Goal: Task Accomplishment & Management: Manage account settings

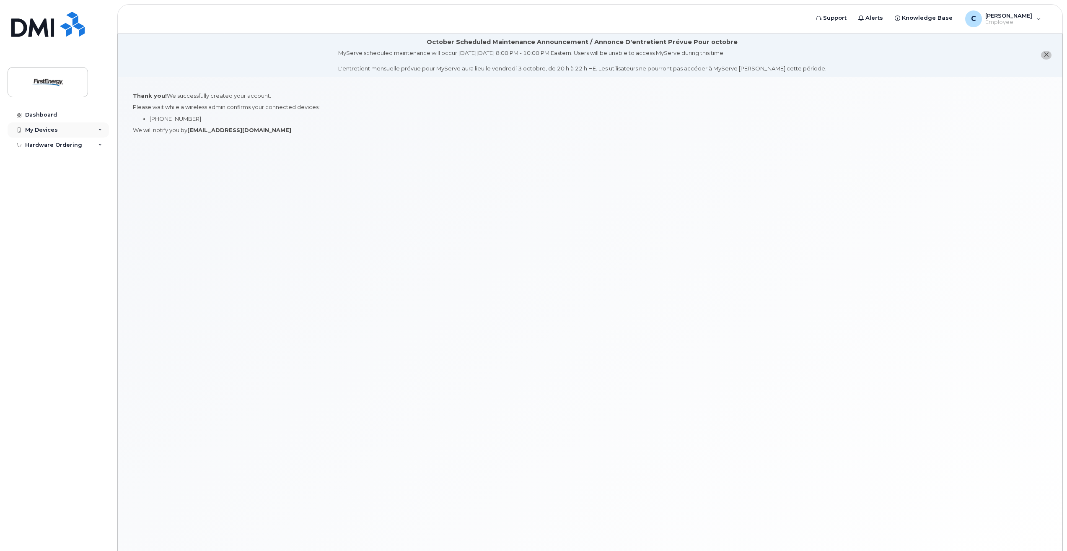
click at [38, 127] on div "My Devices" at bounding box center [41, 130] width 33 height 7
click at [59, 130] on div "My Devices" at bounding box center [58, 129] width 101 height 15
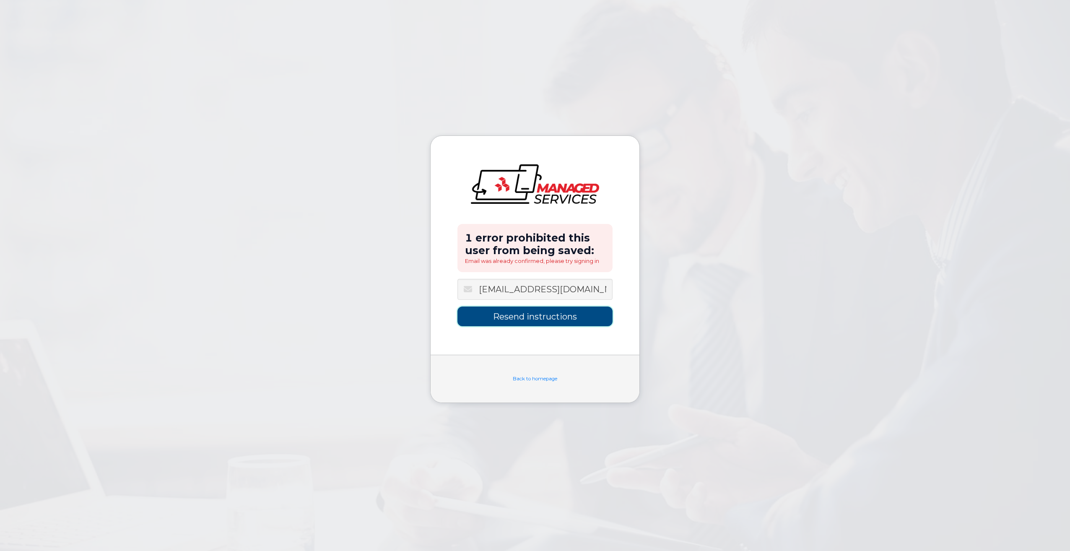
click at [545, 316] on input "Resend instructions" at bounding box center [534, 316] width 155 height 20
type input "Sending Instructions..."
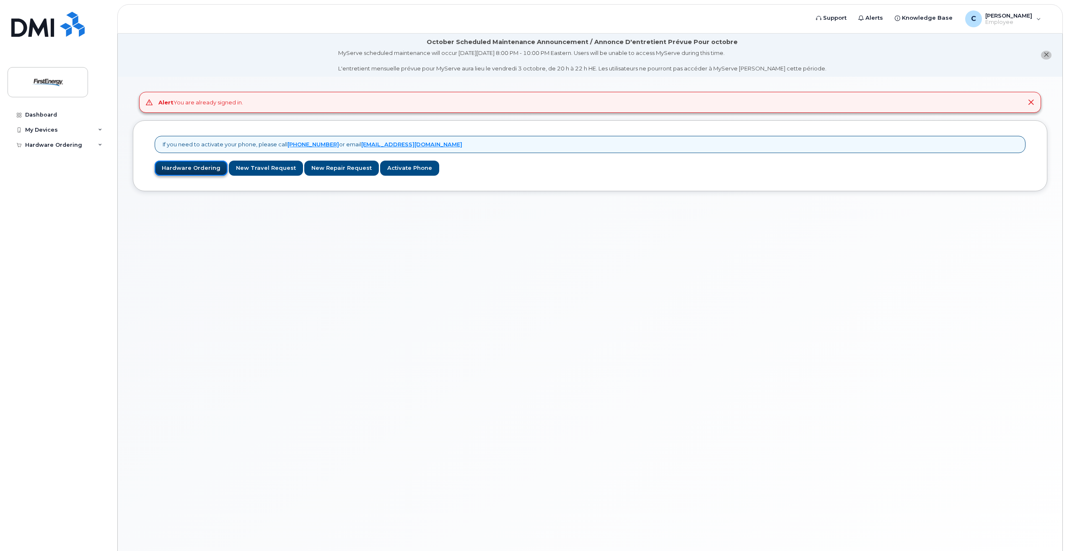
click at [201, 169] on link "Hardware Ordering" at bounding box center [191, 169] width 73 height 16
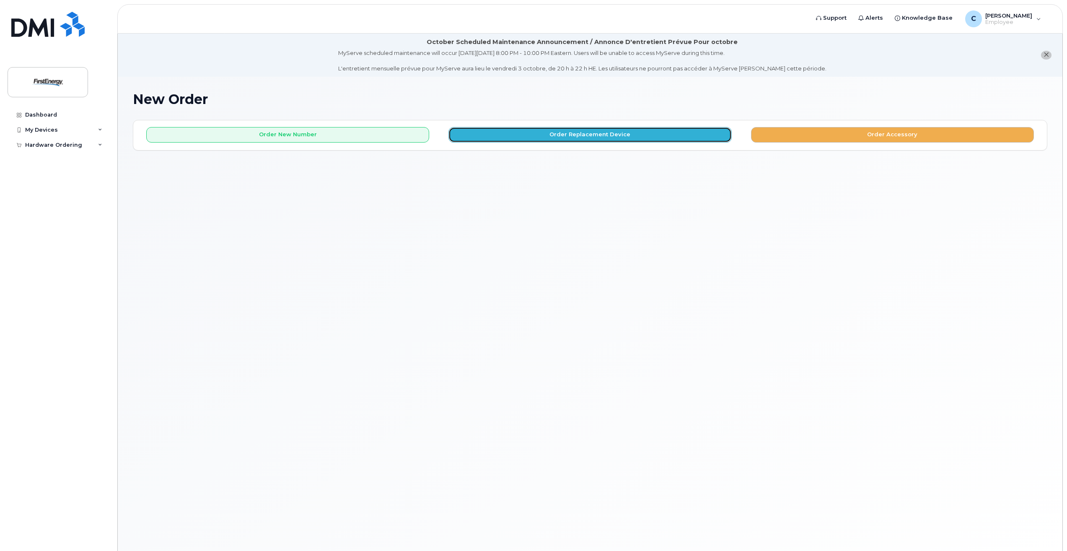
click at [564, 131] on button "Order Replacement Device" at bounding box center [589, 135] width 283 height 16
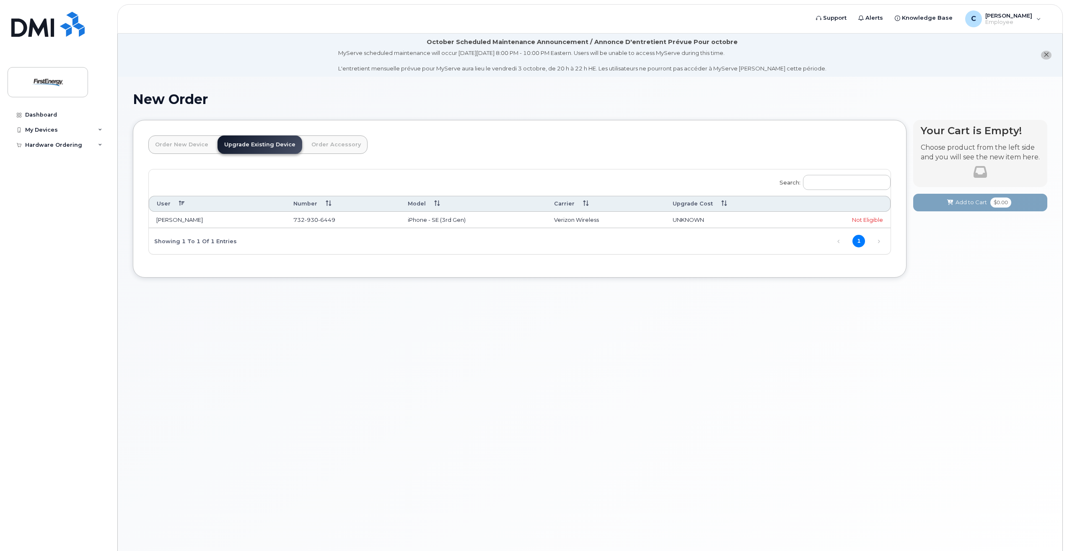
click at [327, 218] on span "6449" at bounding box center [326, 219] width 17 height 7
click at [194, 220] on td "CARLOS MENDOZA" at bounding box center [217, 220] width 137 height 17
click at [188, 145] on link "Order New Device" at bounding box center [181, 144] width 67 height 18
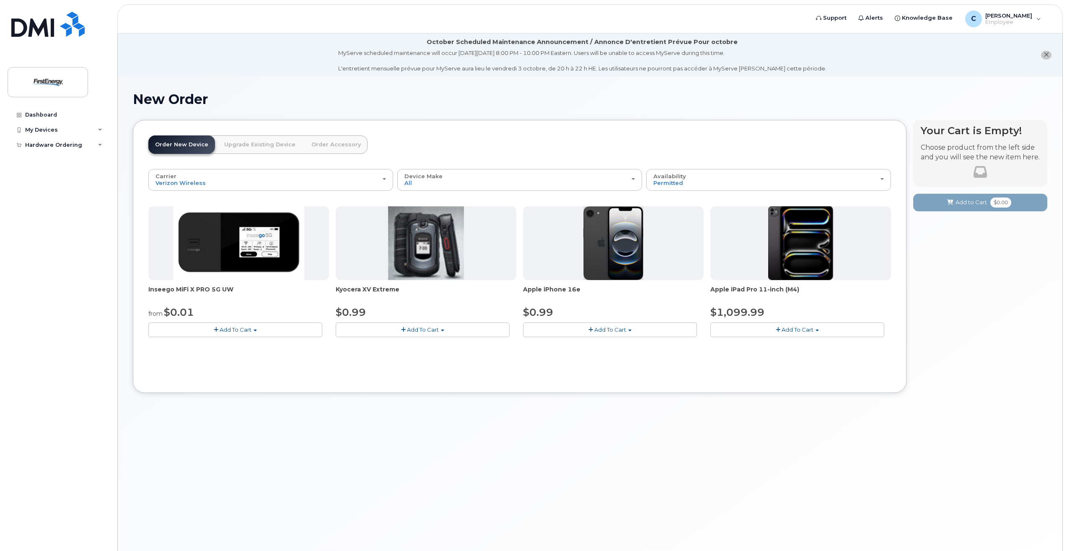
click at [250, 148] on link "Upgrade Existing Device" at bounding box center [260, 144] width 85 height 18
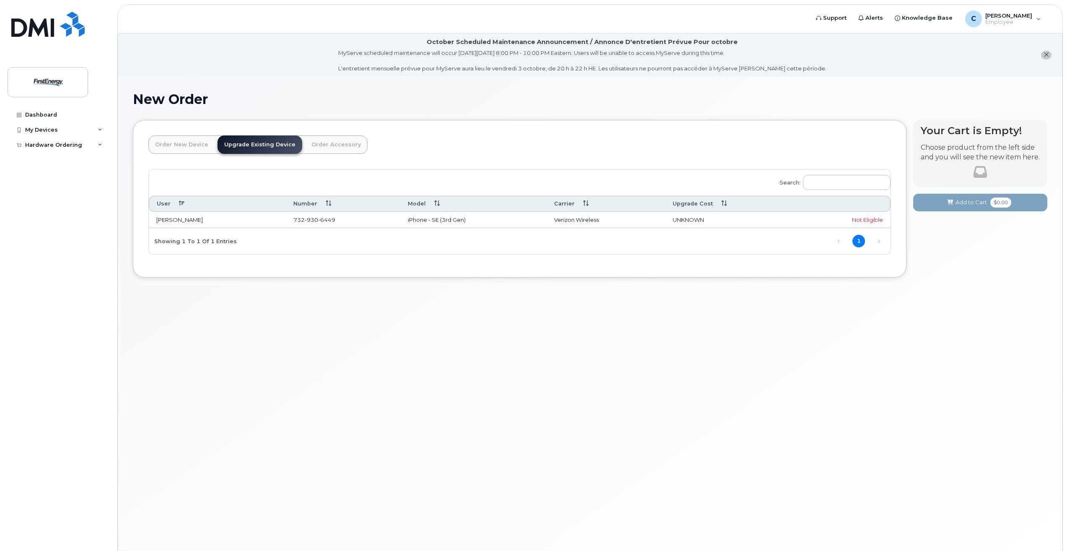
click at [320, 148] on link "Order Accessory" at bounding box center [336, 144] width 63 height 18
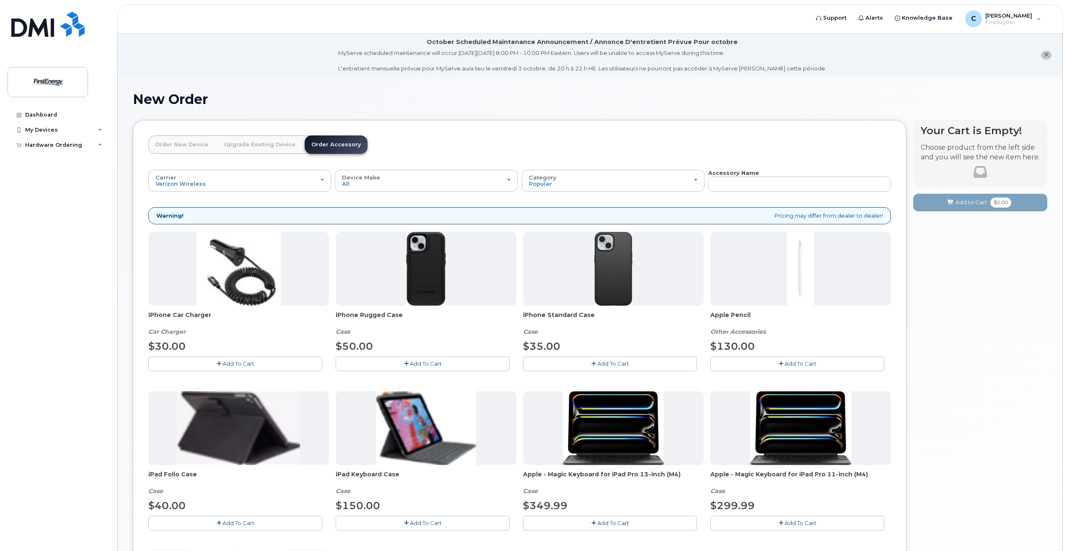
click at [272, 145] on link "Upgrade Existing Device" at bounding box center [260, 144] width 85 height 18
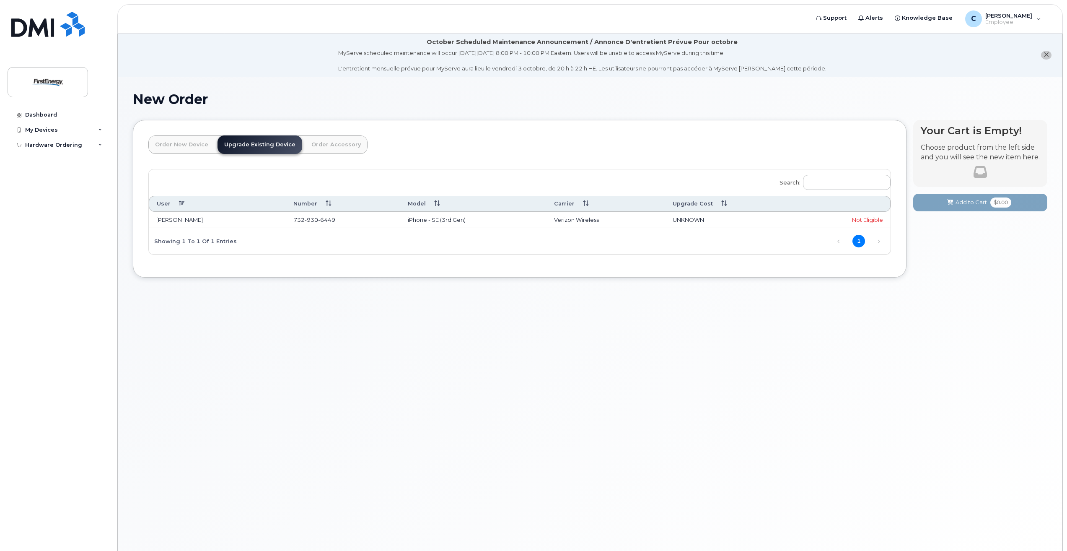
click at [331, 145] on link "Order Accessory" at bounding box center [336, 144] width 63 height 18
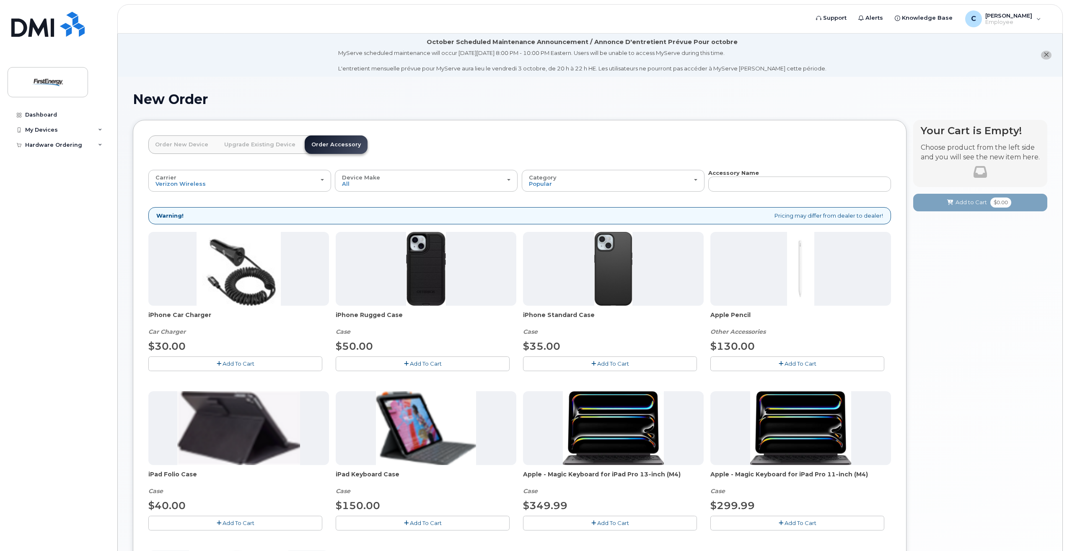
click at [275, 146] on link "Upgrade Existing Device" at bounding box center [260, 144] width 85 height 18
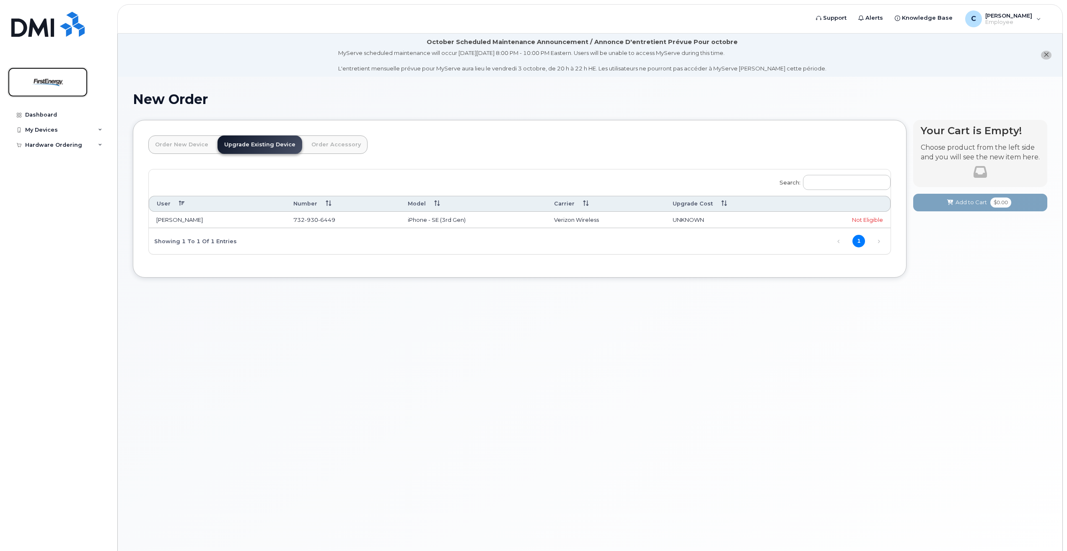
click at [54, 81] on img at bounding box center [48, 82] width 65 height 24
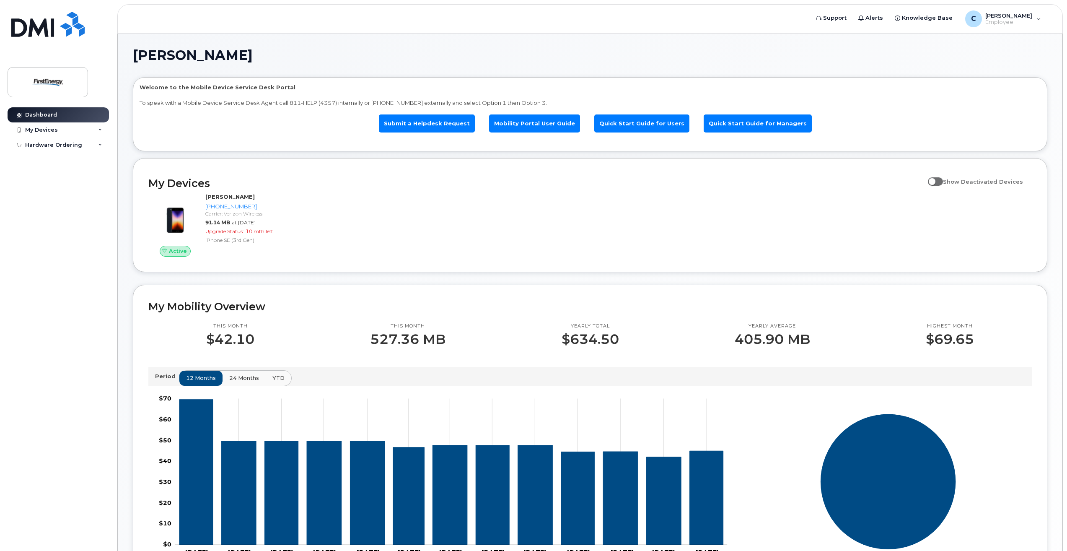
click at [232, 377] on span "24 months" at bounding box center [244, 378] width 30 height 8
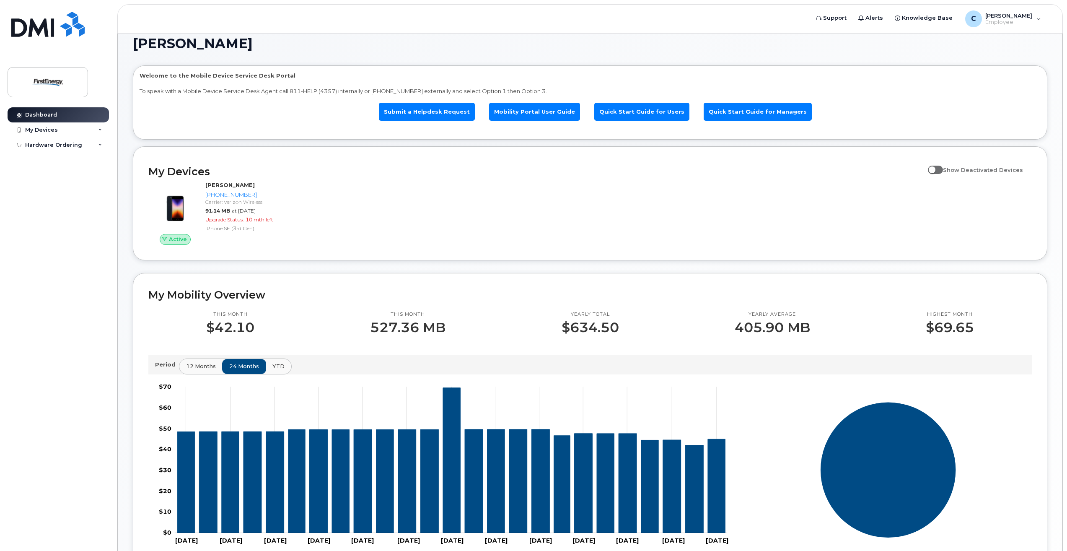
scroll to position [230, 0]
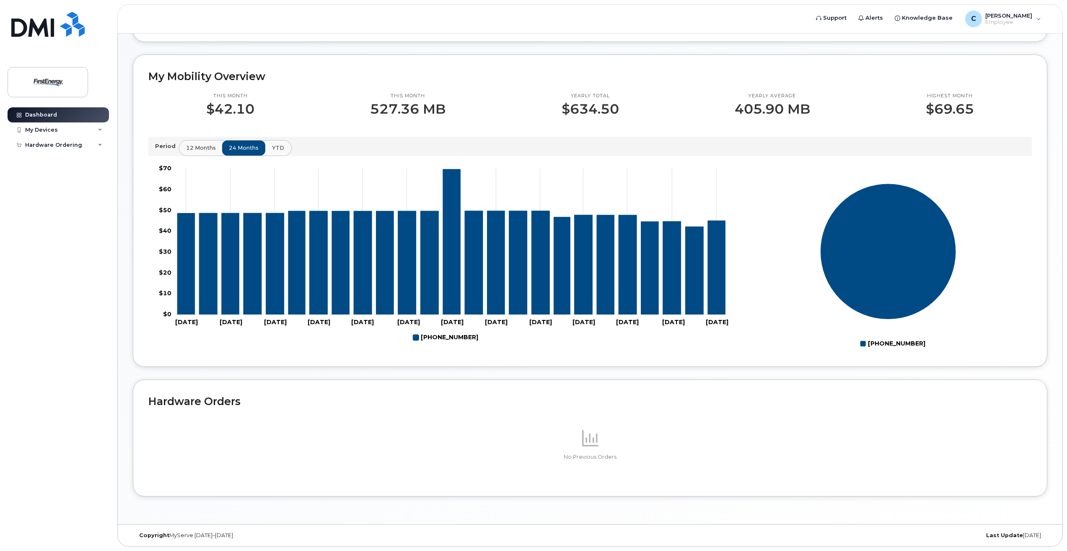
click at [278, 150] on span "YTD" at bounding box center [278, 148] width 12 height 8
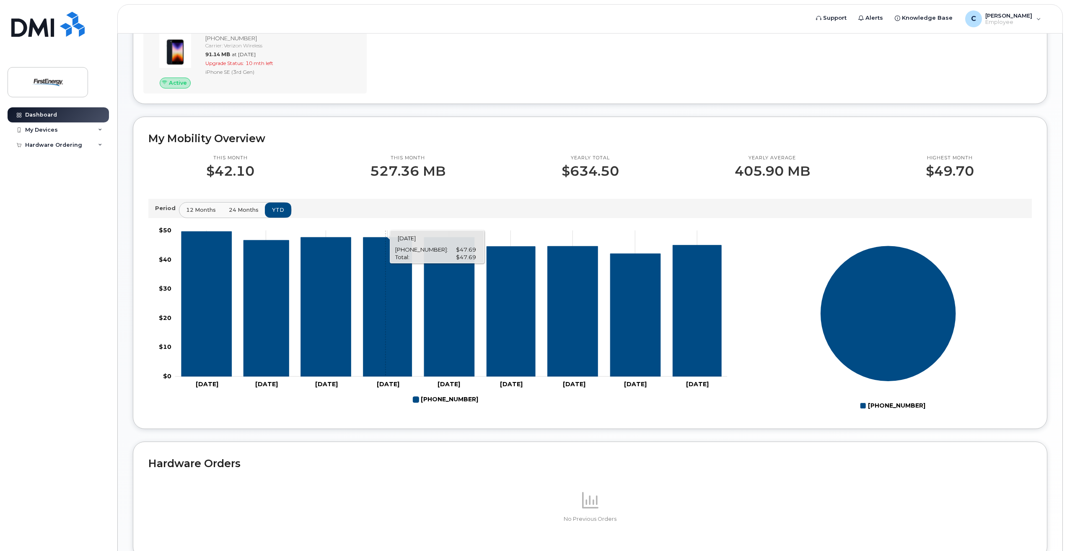
scroll to position [62, 0]
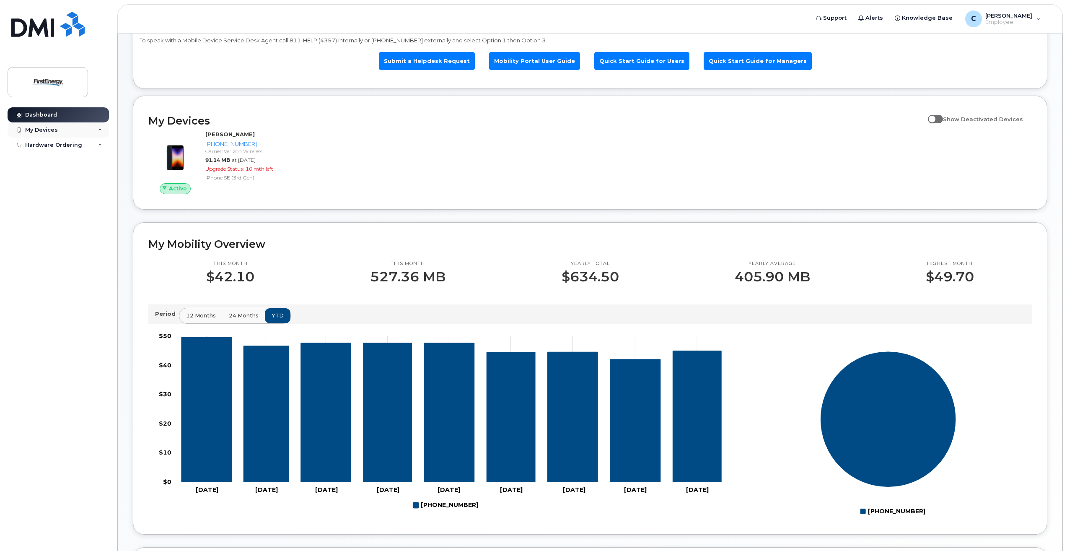
click at [61, 131] on div "My Devices" at bounding box center [58, 129] width 101 height 15
click at [55, 145] on div "Add Device" at bounding box center [45, 146] width 33 height 8
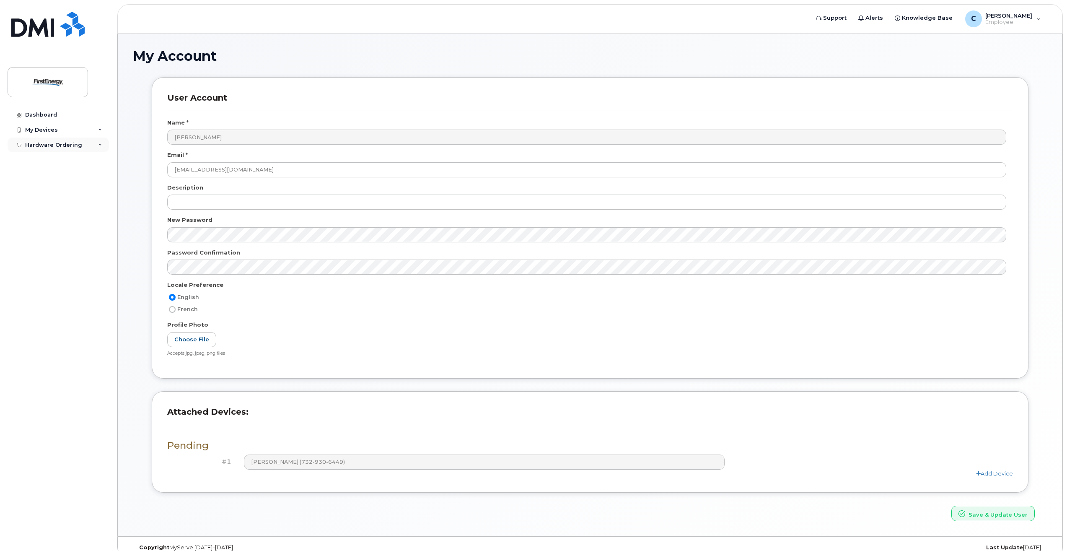
click at [67, 148] on div "Hardware Ordering" at bounding box center [58, 144] width 101 height 15
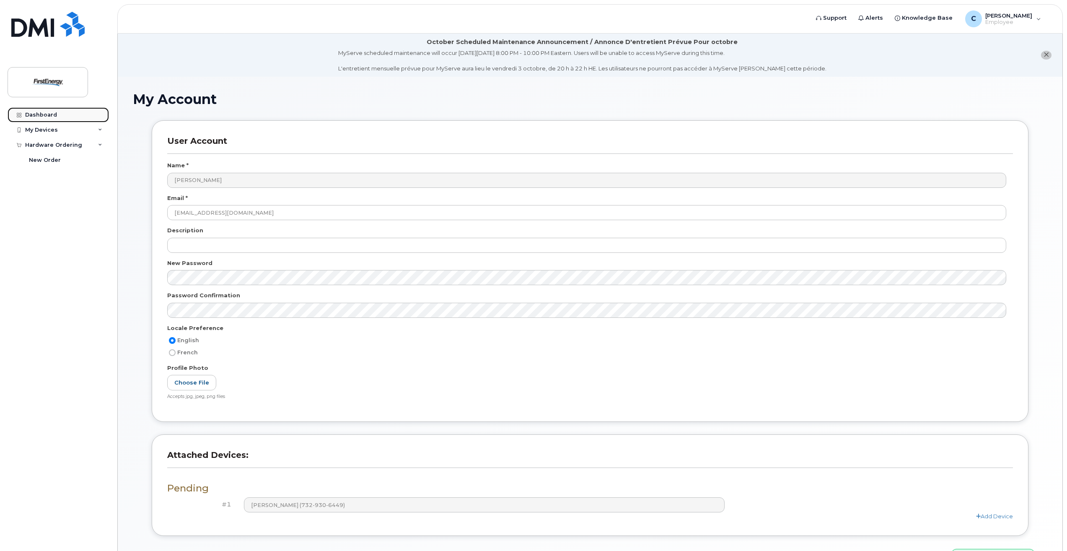
click at [44, 114] on div "Dashboard" at bounding box center [41, 114] width 32 height 7
click at [49, 86] on img at bounding box center [48, 82] width 65 height 24
